Goal: Task Accomplishment & Management: Use online tool/utility

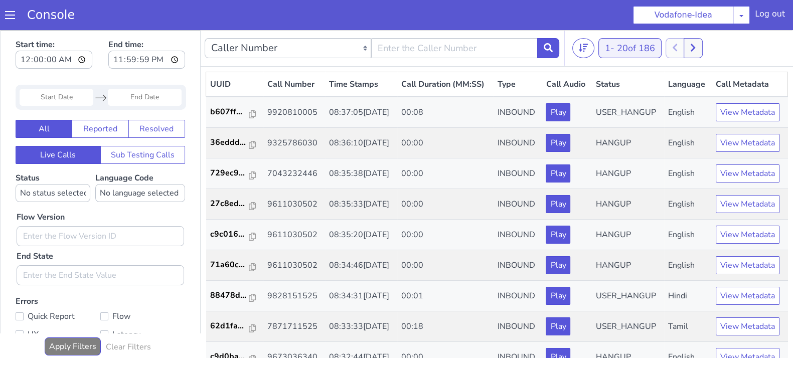
click at [598, 44] on div "1 - 20 of 186 20 50 100" at bounding box center [680, 48] width 217 height 20
click at [601, 45] on button "1 - 20 of 186" at bounding box center [629, 48] width 63 height 20
click at [610, 114] on li "100" at bounding box center [643, 113] width 82 height 15
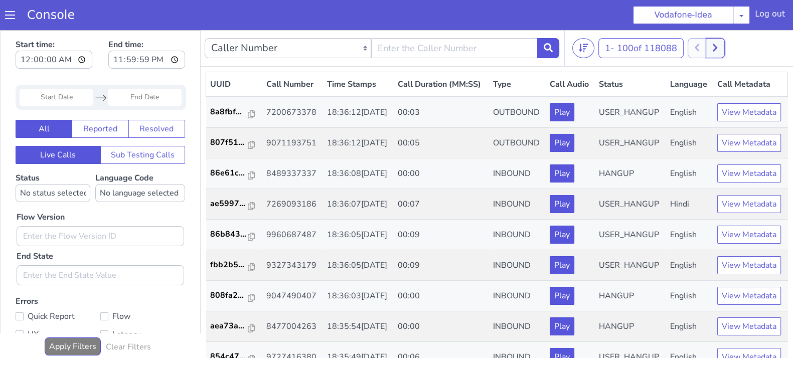
click at [717, 48] on icon at bounding box center [715, 48] width 5 height 8
click at [726, 51] on button at bounding box center [726, 48] width 19 height 20
click at [702, 46] on button at bounding box center [707, 48] width 19 height 20
click at [703, 46] on button at bounding box center [707, 48] width 19 height 20
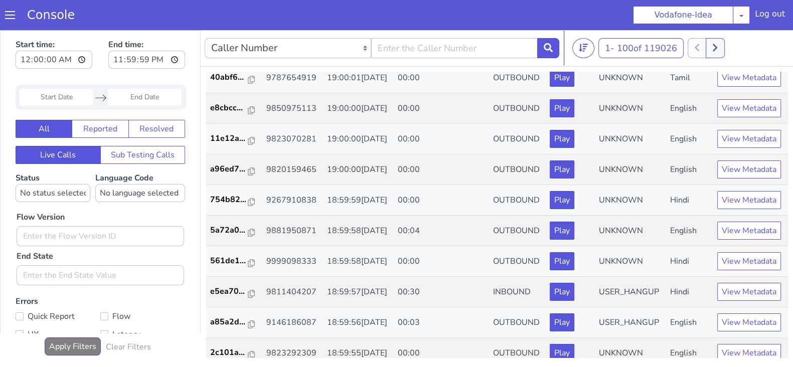
scroll to position [607, 0]
